Goal: Task Accomplishment & Management: Use online tool/utility

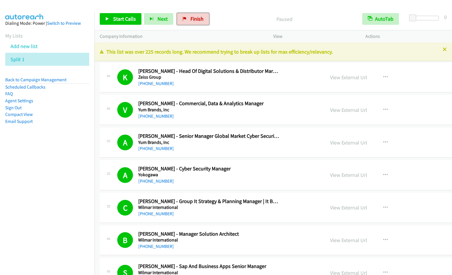
click at [191, 21] on span "Finish" at bounding box center [197, 18] width 13 height 7
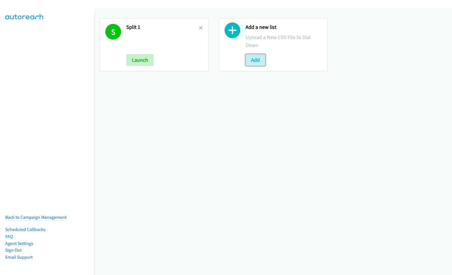
drag, startPoint x: 256, startPoint y: 62, endPoint x: 243, endPoint y: 69, distance: 14.5
click at [256, 62] on button "Add" at bounding box center [256, 60] width 20 height 12
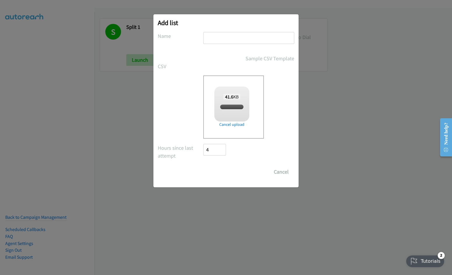
click at [223, 40] on input "text" at bounding box center [248, 38] width 91 height 12
checkbox input "true"
type input "Split 4"
click at [203, 166] on input "Save List" at bounding box center [218, 172] width 31 height 12
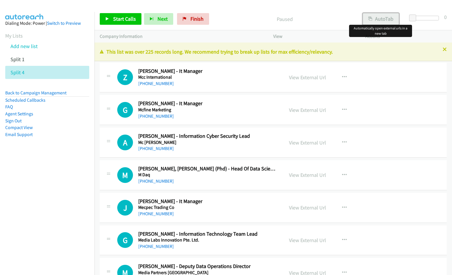
click at [384, 21] on button "AutoTab" at bounding box center [381, 19] width 36 height 12
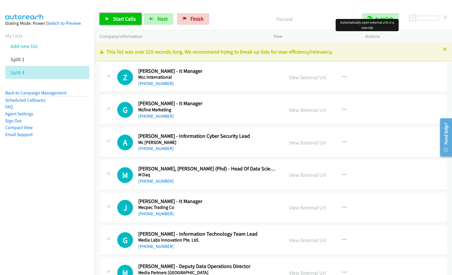
click at [115, 19] on span "Start Calls" at bounding box center [124, 18] width 23 height 7
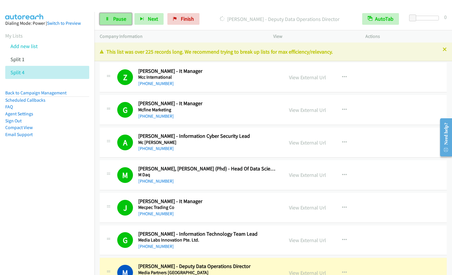
click at [119, 22] on link "Pause" at bounding box center [116, 19] width 32 height 12
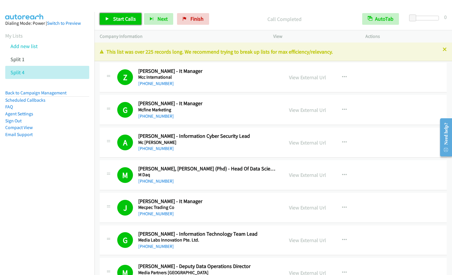
click at [124, 20] on span "Start Calls" at bounding box center [124, 18] width 23 height 7
click at [115, 20] on span "Pause" at bounding box center [119, 18] width 13 height 7
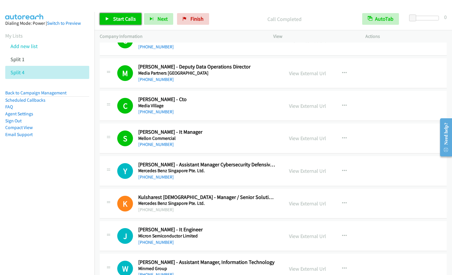
click at [110, 21] on link "Start Calls" at bounding box center [121, 19] width 42 height 12
click at [343, 137] on icon "button" at bounding box center [344, 138] width 5 height 5
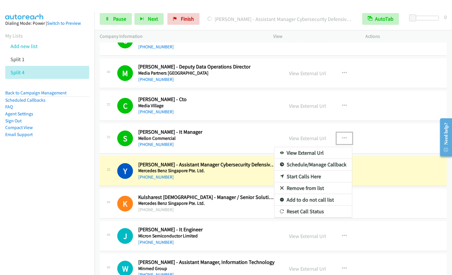
click at [301, 186] on link "Remove from list" at bounding box center [314, 189] width 78 height 12
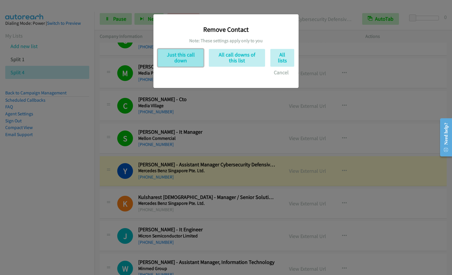
click at [186, 62] on button "Just this call down" at bounding box center [181, 58] width 46 height 18
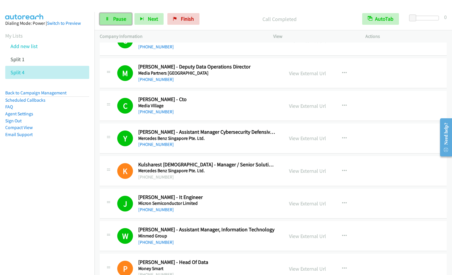
click at [111, 22] on link "Pause" at bounding box center [116, 19] width 32 height 12
click at [111, 21] on link "Start Calls" at bounding box center [121, 19] width 42 height 12
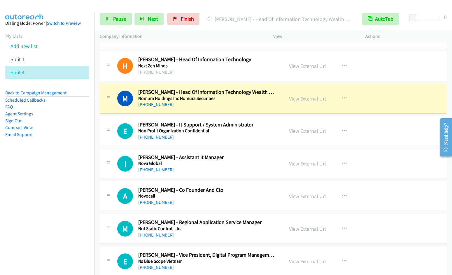
scroll to position [563, 0]
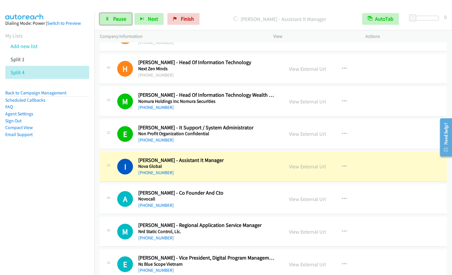
drag, startPoint x: 111, startPoint y: 21, endPoint x: 201, endPoint y: 1, distance: 92.2
click at [111, 21] on link "Pause" at bounding box center [116, 19] width 32 height 12
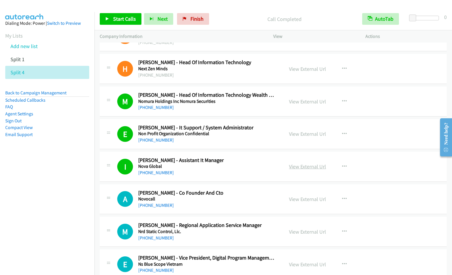
click at [312, 166] on link "View External Url" at bounding box center [307, 166] width 37 height 7
click at [115, 17] on span "Start Calls" at bounding box center [124, 18] width 23 height 7
click at [125, 17] on span "Start Calls" at bounding box center [124, 18] width 23 height 7
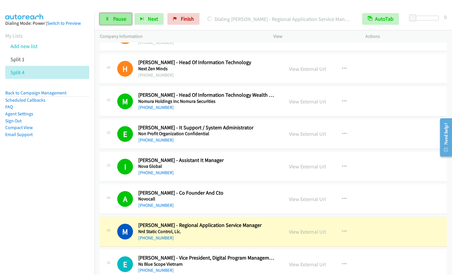
click at [113, 22] on span "Pause" at bounding box center [119, 18] width 13 height 7
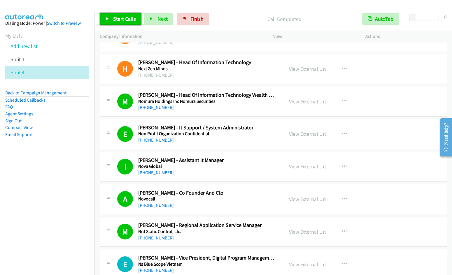
click at [116, 20] on span "Start Calls" at bounding box center [124, 18] width 23 height 7
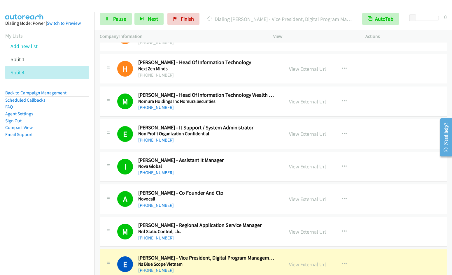
scroll to position [763, 0]
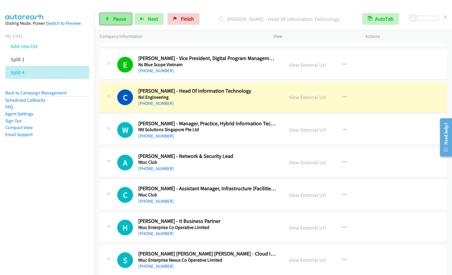
click at [113, 18] on span "Pause" at bounding box center [119, 18] width 13 height 7
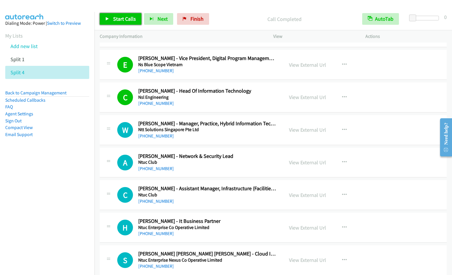
click at [128, 16] on span "Start Calls" at bounding box center [124, 18] width 23 height 7
click at [340, 94] on button "button" at bounding box center [345, 98] width 16 height 12
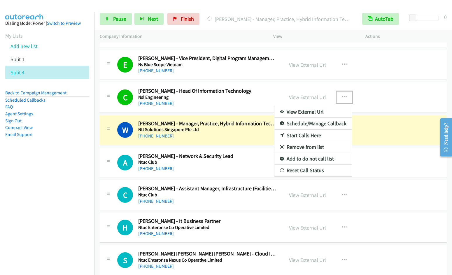
click at [304, 147] on link "Remove from list" at bounding box center [314, 148] width 78 height 12
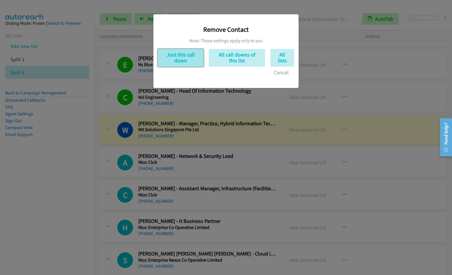
click at [181, 57] on button "Just this call down" at bounding box center [181, 58] width 46 height 18
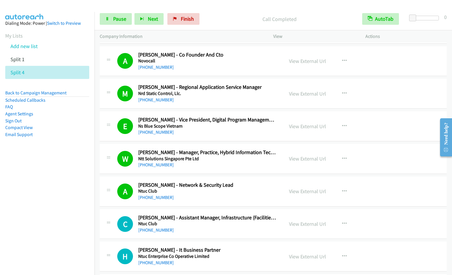
scroll to position [670, 0]
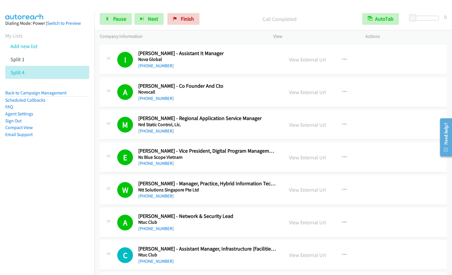
click at [446, 46] on td "I Callback Scheduled Izmiyati Razikin - Assistant It Manager Nova Global Asia/S…" at bounding box center [274, 59] width 358 height 33
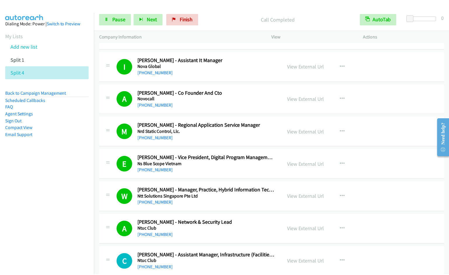
scroll to position [659, 0]
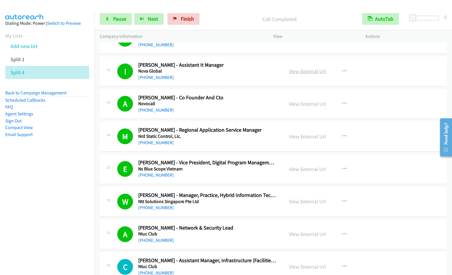
click at [305, 74] on link "View External Url" at bounding box center [307, 71] width 37 height 7
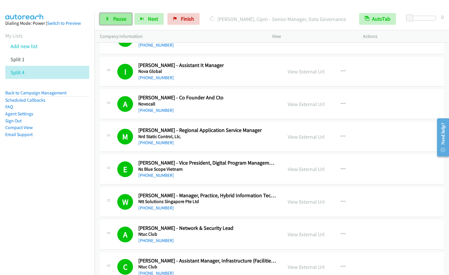
click at [113, 18] on span "Pause" at bounding box center [119, 18] width 13 height 7
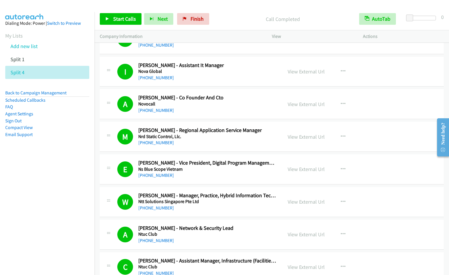
scroll to position [858, 0]
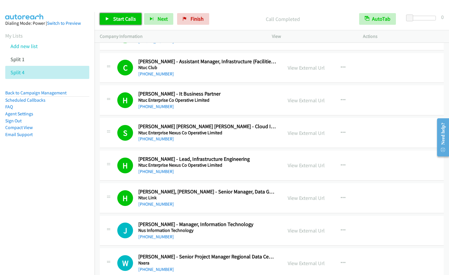
click at [124, 18] on span "Start Calls" at bounding box center [124, 18] width 23 height 7
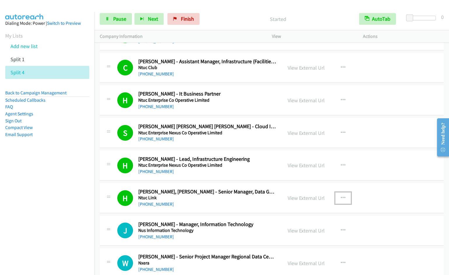
click at [341, 198] on icon "button" at bounding box center [343, 198] width 5 height 5
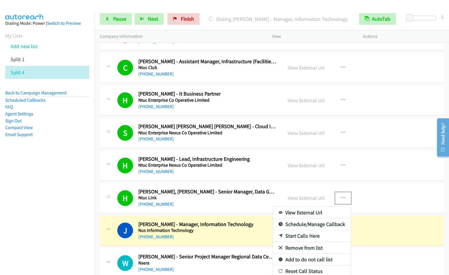
click at [311, 248] on link "Remove from list" at bounding box center [312, 249] width 78 height 12
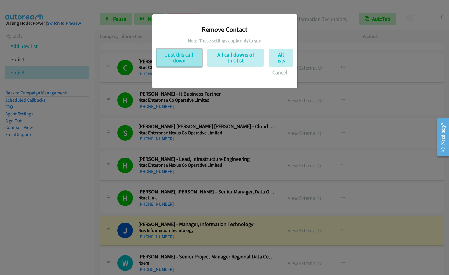
drag, startPoint x: 177, startPoint y: 54, endPoint x: 182, endPoint y: 57, distance: 6.6
click at [177, 54] on button "Just this call down" at bounding box center [179, 58] width 46 height 18
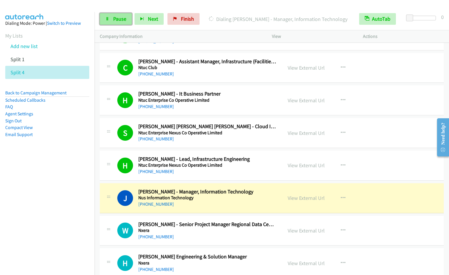
click at [120, 18] on span "Pause" at bounding box center [119, 18] width 13 height 7
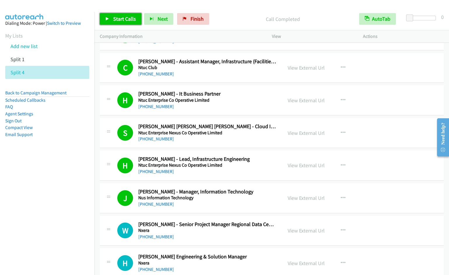
click at [115, 20] on span "Start Calls" at bounding box center [124, 18] width 23 height 7
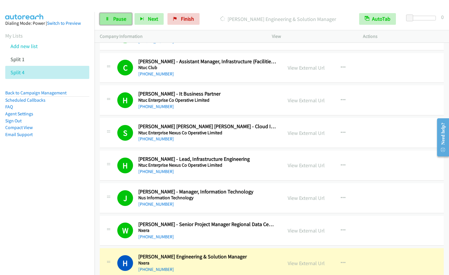
click at [122, 20] on span "Pause" at bounding box center [119, 18] width 13 height 7
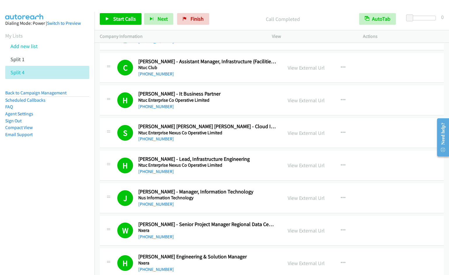
scroll to position [1058, 0]
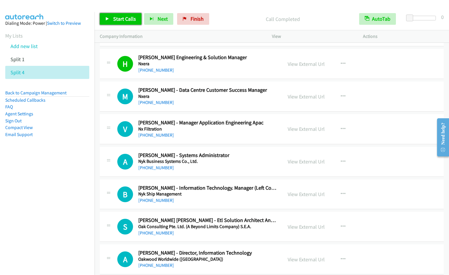
click at [115, 20] on span "Start Calls" at bounding box center [124, 18] width 23 height 7
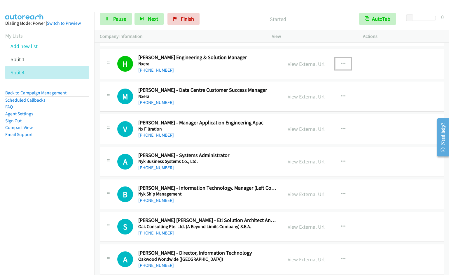
click at [341, 63] on icon "button" at bounding box center [343, 64] width 5 height 5
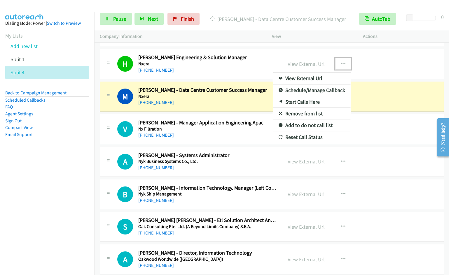
click at [298, 113] on link "Remove from list" at bounding box center [312, 114] width 78 height 12
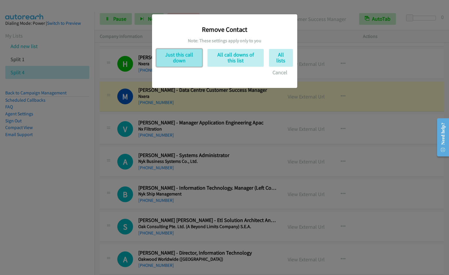
drag, startPoint x: 172, startPoint y: 57, endPoint x: 179, endPoint y: 62, distance: 8.4
click at [173, 57] on button "Just this call down" at bounding box center [179, 58] width 46 height 18
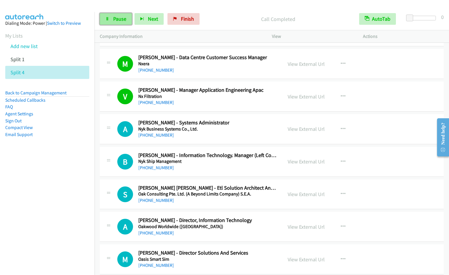
click at [117, 19] on span "Pause" at bounding box center [119, 18] width 13 height 7
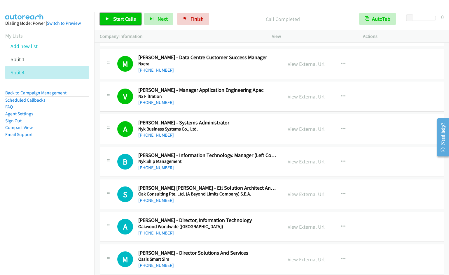
drag, startPoint x: 115, startPoint y: 21, endPoint x: 150, endPoint y: 4, distance: 38.6
click at [116, 20] on span "Start Calls" at bounding box center [124, 18] width 23 height 7
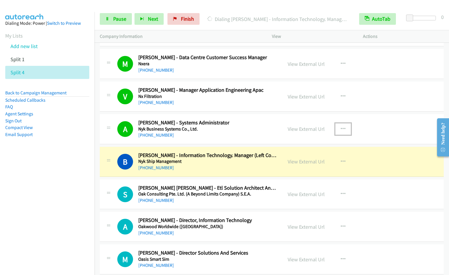
click at [341, 129] on icon "button" at bounding box center [343, 129] width 5 height 5
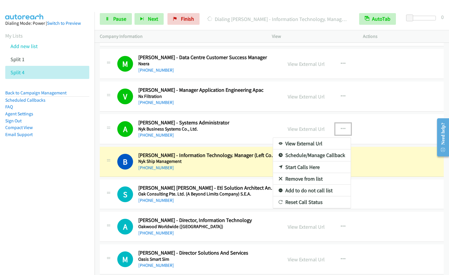
click at [313, 177] on link "Remove from list" at bounding box center [312, 179] width 78 height 12
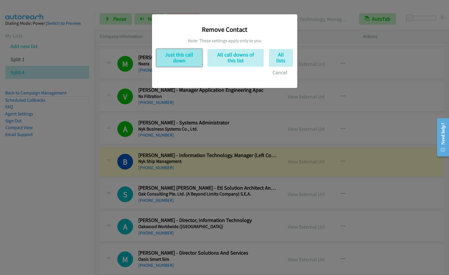
click at [170, 56] on button "Just this call down" at bounding box center [179, 58] width 46 height 18
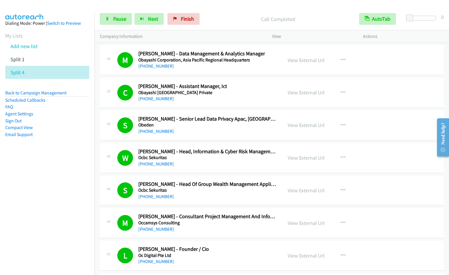
scroll to position [1457, 0]
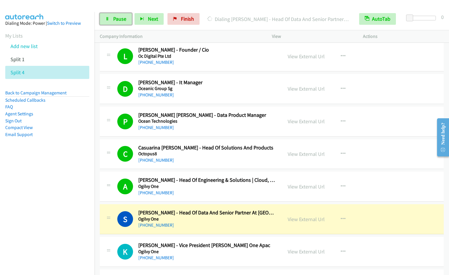
drag, startPoint x: 116, startPoint y: 23, endPoint x: 184, endPoint y: 4, distance: 70.5
click at [117, 22] on link "Pause" at bounding box center [116, 19] width 32 height 12
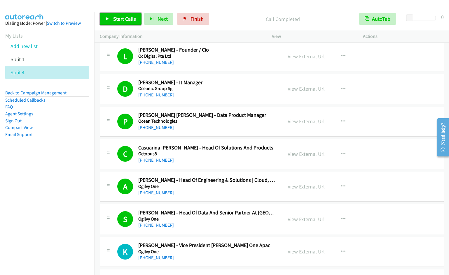
click at [116, 21] on span "Start Calls" at bounding box center [124, 18] width 23 height 7
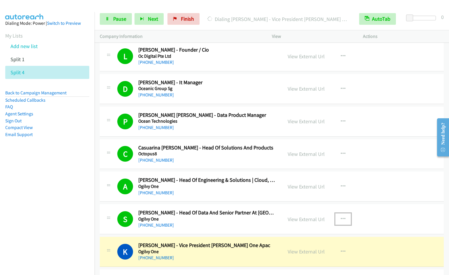
click at [342, 219] on icon "button" at bounding box center [343, 219] width 5 height 5
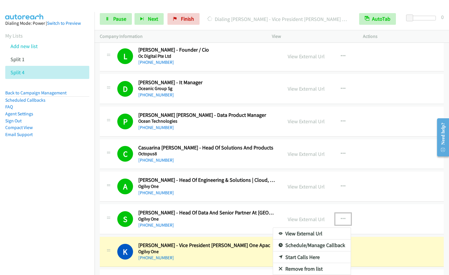
click at [295, 267] on link "Remove from list" at bounding box center [312, 270] width 78 height 12
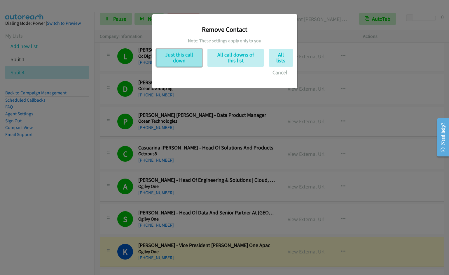
click at [189, 59] on button "Just this call down" at bounding box center [179, 58] width 46 height 18
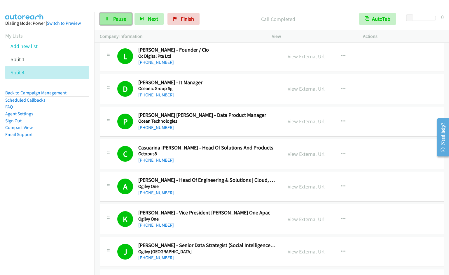
click at [120, 20] on span "Pause" at bounding box center [119, 18] width 13 height 7
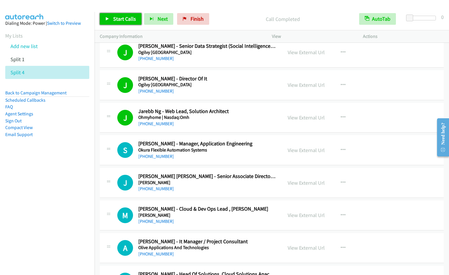
click at [117, 17] on span "Start Calls" at bounding box center [124, 18] width 23 height 7
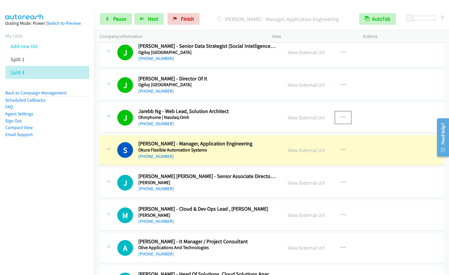
click at [341, 115] on icon "button" at bounding box center [343, 117] width 5 height 5
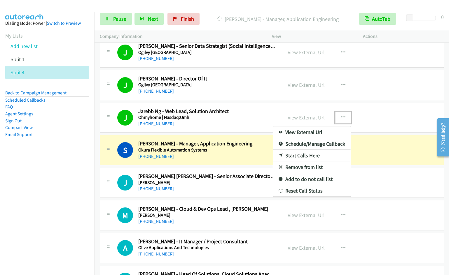
click at [297, 169] on link "Remove from list" at bounding box center [312, 168] width 78 height 12
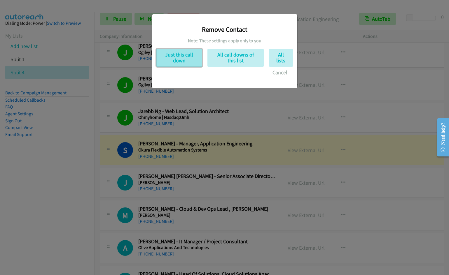
click at [175, 62] on button "Just this call down" at bounding box center [179, 58] width 46 height 18
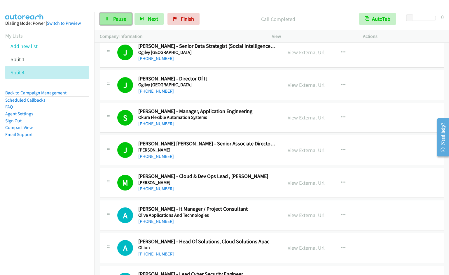
click at [116, 20] on span "Pause" at bounding box center [119, 18] width 13 height 7
click at [117, 21] on span "Start Calls" at bounding box center [124, 18] width 23 height 7
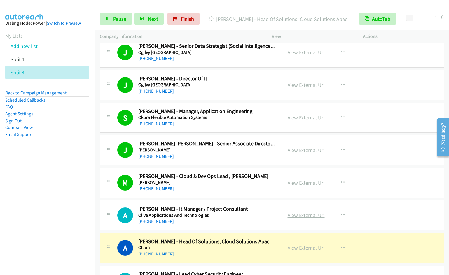
click at [308, 216] on link "View External Url" at bounding box center [306, 215] width 37 height 7
click at [118, 20] on span "Pause" at bounding box center [119, 18] width 13 height 7
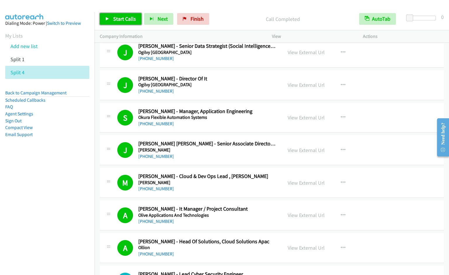
click at [122, 22] on span "Start Calls" at bounding box center [124, 18] width 23 height 7
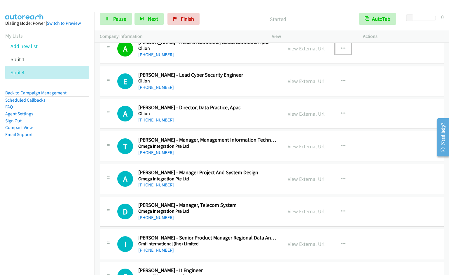
click at [341, 49] on icon "button" at bounding box center [343, 48] width 5 height 5
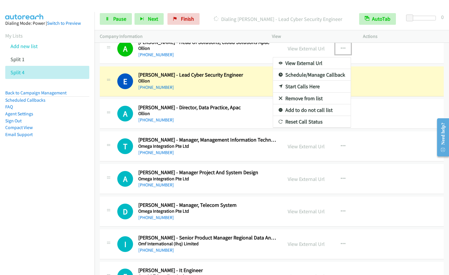
click at [303, 100] on link "Remove from list" at bounding box center [312, 99] width 78 height 12
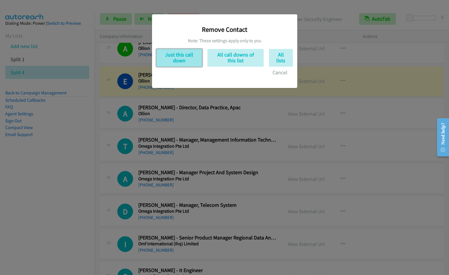
click at [179, 55] on button "Just this call down" at bounding box center [179, 58] width 46 height 18
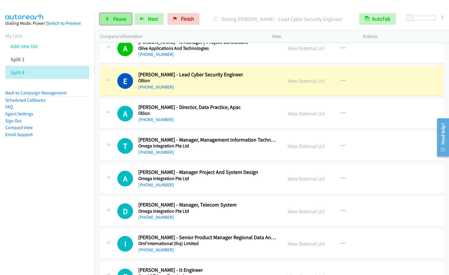
click at [108, 19] on icon at bounding box center [107, 19] width 4 height 4
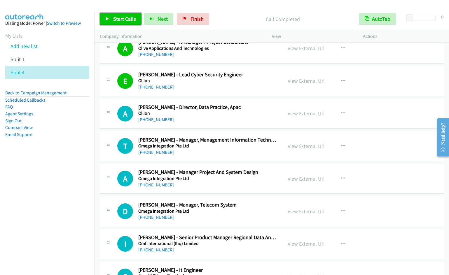
click at [128, 21] on span "Start Calls" at bounding box center [124, 18] width 23 height 7
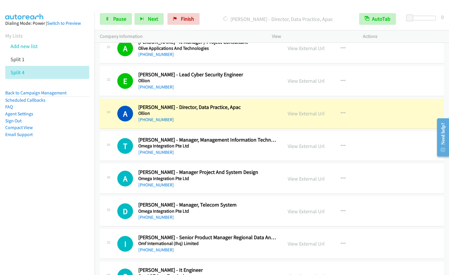
click at [64, 189] on nav "Dialing Mode: Power | Switch to Preview My Lists Add new list Split 1 Split 4 B…" at bounding box center [47, 149] width 95 height 275
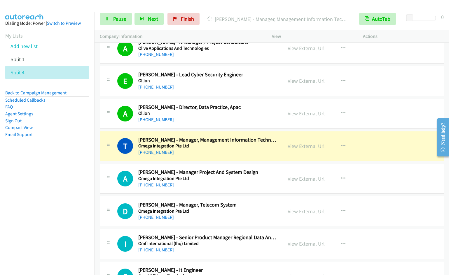
click at [41, 217] on nav "Dialing Mode: Power | Switch to Preview My Lists Add new list Split 1 Split 4 B…" at bounding box center [47, 149] width 95 height 275
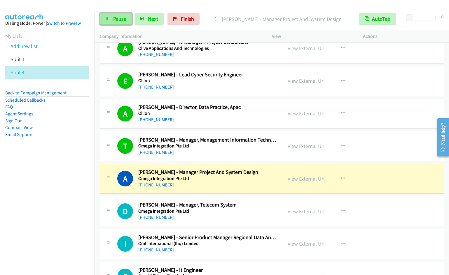
click at [114, 24] on link "Pause" at bounding box center [116, 19] width 32 height 12
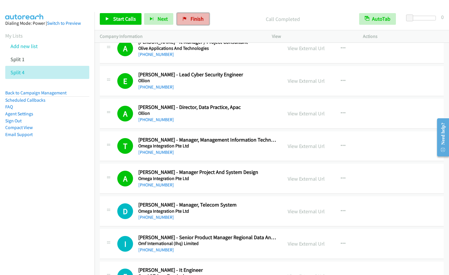
click at [193, 19] on span "Finish" at bounding box center [197, 18] width 13 height 7
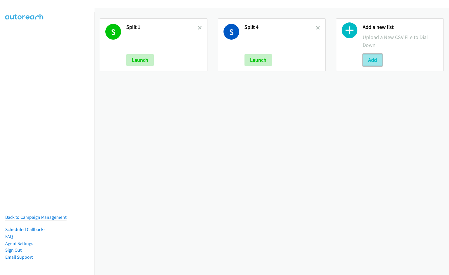
click at [374, 61] on button "Add" at bounding box center [373, 60] width 20 height 12
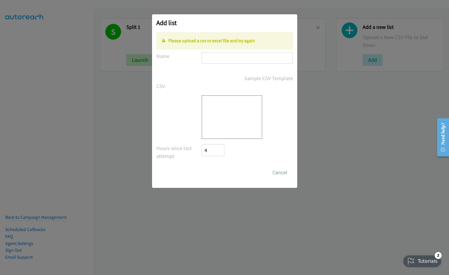
click at [230, 39] on p "Please upload a csv or excel file and try again" at bounding box center [225, 40] width 126 height 7
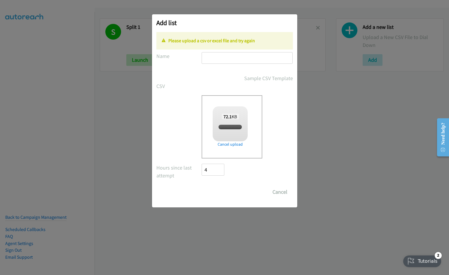
checkbox input "true"
click at [228, 58] on form "No phone fields were returned for that Report or List View Please upload a csv …" at bounding box center [224, 115] width 137 height 166
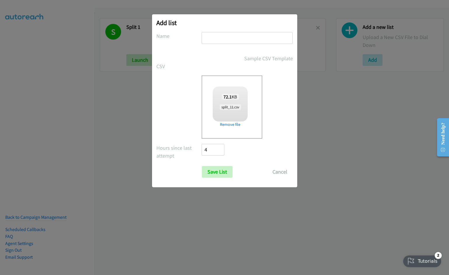
click at [209, 37] on input "text" at bounding box center [247, 38] width 91 height 12
type input "Nutaniks"
click at [202, 166] on input "Save List" at bounding box center [217, 172] width 31 height 12
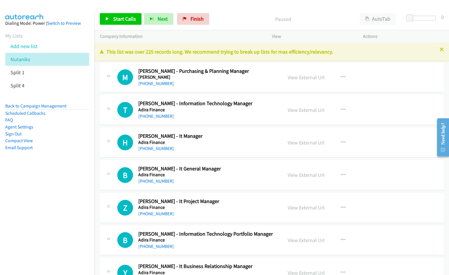
click at [238, 6] on div at bounding box center [222, 11] width 444 height 22
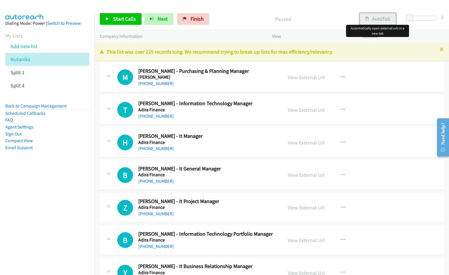
click at [369, 19] on icon "button" at bounding box center [367, 19] width 4 height 4
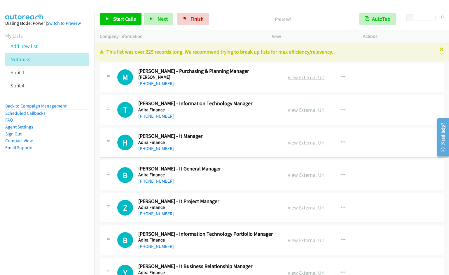
click at [295, 79] on link "View External Url" at bounding box center [306, 77] width 37 height 7
click at [343, 109] on button "button" at bounding box center [343, 110] width 16 height 12
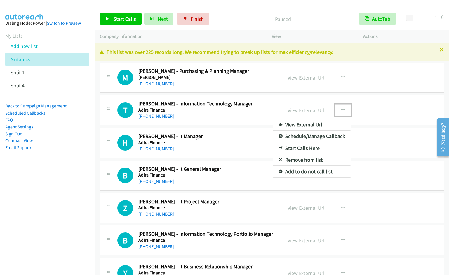
click at [297, 149] on link "Start Calls Here" at bounding box center [312, 149] width 78 height 12
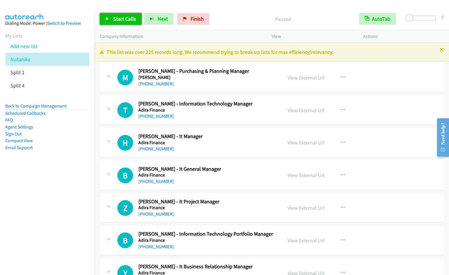
click at [114, 19] on span "Start Calls" at bounding box center [124, 18] width 23 height 7
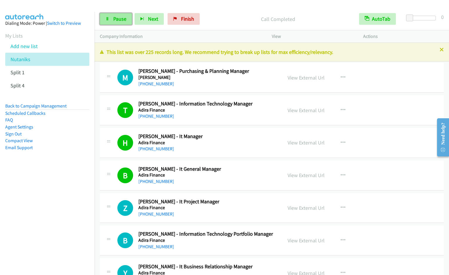
click at [119, 22] on link "Pause" at bounding box center [116, 19] width 32 height 12
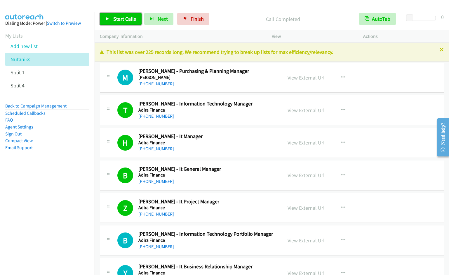
click at [117, 20] on span "Start Calls" at bounding box center [124, 18] width 23 height 7
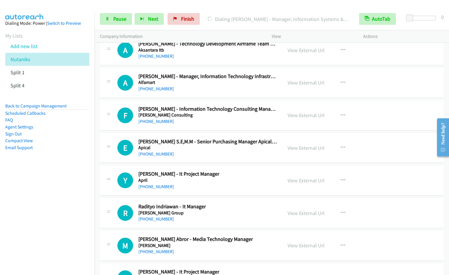
scroll to position [346, 0]
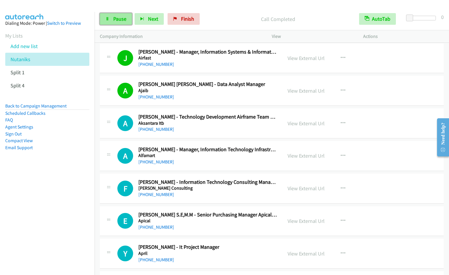
click at [116, 21] on span "Pause" at bounding box center [119, 18] width 13 height 7
click at [116, 21] on span "Start Calls" at bounding box center [124, 18] width 23 height 7
click at [115, 18] on span "Pause" at bounding box center [119, 18] width 13 height 7
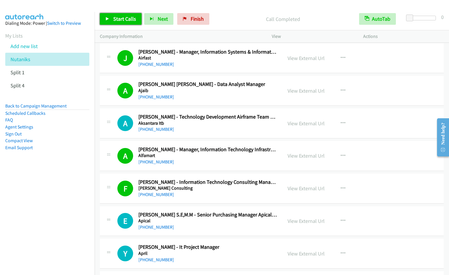
click at [109, 18] on icon at bounding box center [107, 19] width 4 height 4
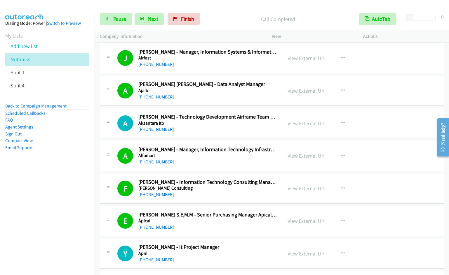
scroll to position [545, 0]
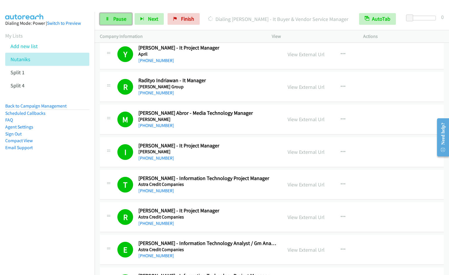
click at [121, 17] on span "Pause" at bounding box center [119, 18] width 13 height 7
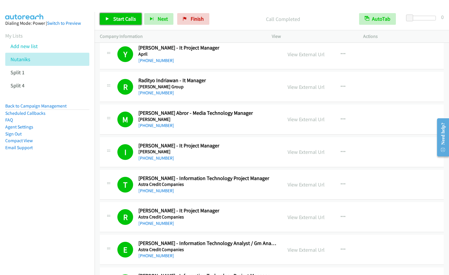
click at [120, 16] on span "Start Calls" at bounding box center [124, 18] width 23 height 7
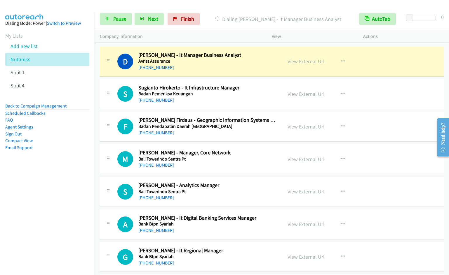
scroll to position [980, 0]
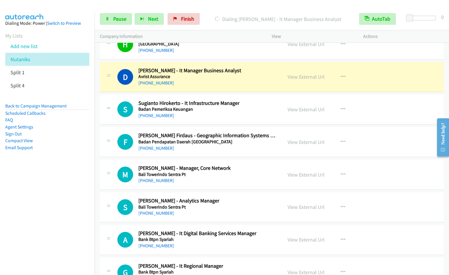
click at [48, 223] on nav "Dialing Mode: Power | Switch to Preview My Lists Add new list Nutaniks Split 1 …" at bounding box center [47, 149] width 95 height 275
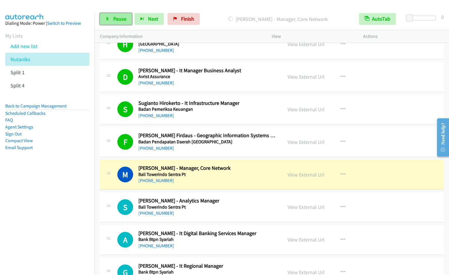
click at [112, 20] on link "Pause" at bounding box center [116, 19] width 32 height 12
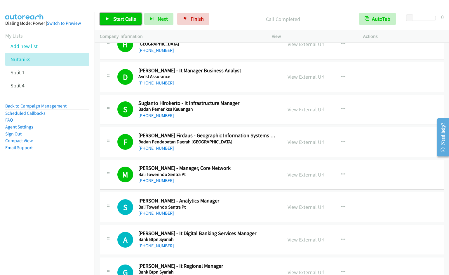
click at [123, 18] on span "Start Calls" at bounding box center [124, 18] width 23 height 7
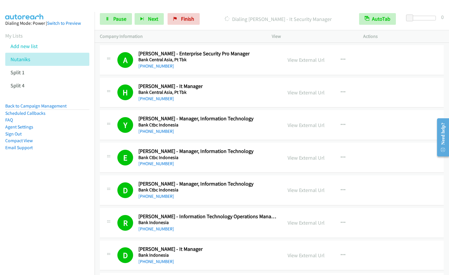
scroll to position [1555, 0]
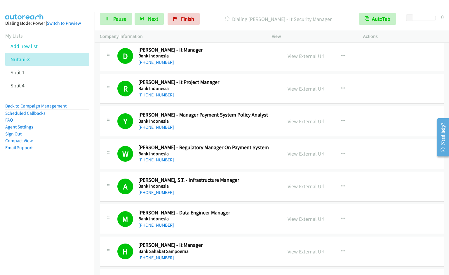
click at [444, 263] on td "H Callback Scheduled [PERSON_NAME] - It Manager Bank [PERSON_NAME] [GEOGRAPHIC_…" at bounding box center [272, 252] width 354 height 33
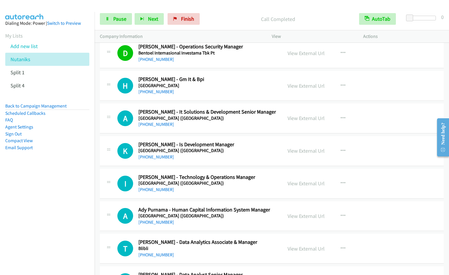
scroll to position [2271, 0]
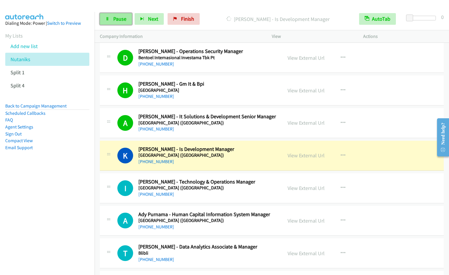
click at [121, 20] on span "Pause" at bounding box center [119, 18] width 13 height 7
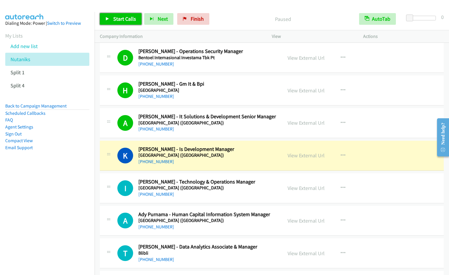
click at [121, 20] on span "Start Calls" at bounding box center [124, 18] width 23 height 7
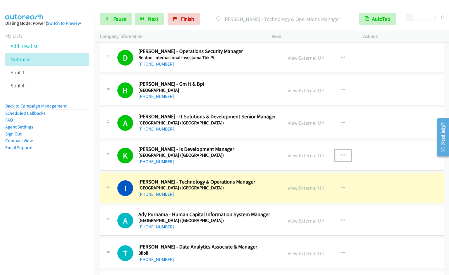
click at [341, 155] on icon "button" at bounding box center [343, 156] width 5 height 5
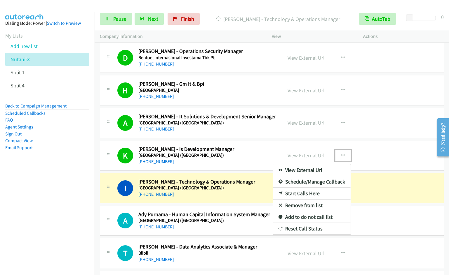
click at [304, 206] on link "Remove from list" at bounding box center [312, 206] width 78 height 12
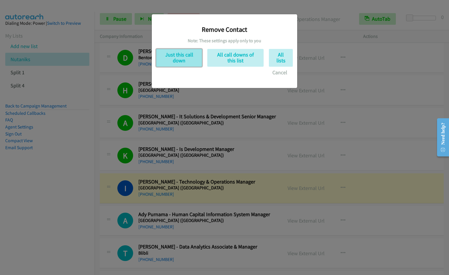
click at [181, 59] on button "Just this call down" at bounding box center [179, 58] width 46 height 18
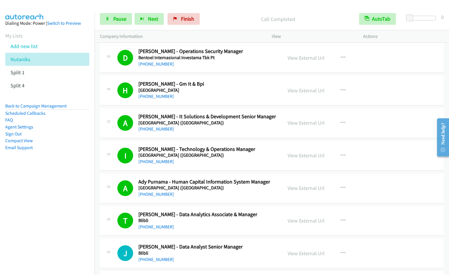
scroll to position [2471, 0]
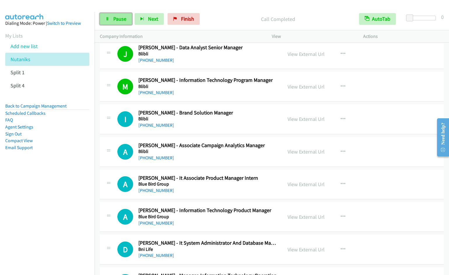
click at [118, 18] on span "Pause" at bounding box center [119, 18] width 13 height 7
click at [118, 18] on span "Start Calls" at bounding box center [124, 18] width 23 height 7
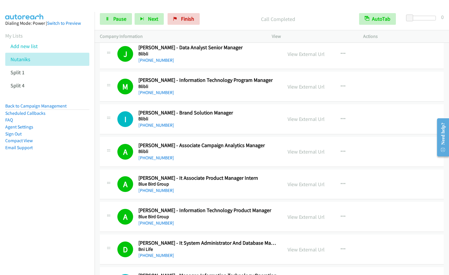
scroll to position [2671, 0]
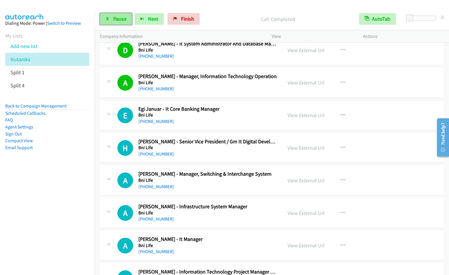
click at [120, 21] on span "Pause" at bounding box center [119, 18] width 13 height 7
